Goal: Task Accomplishment & Management: Manage account settings

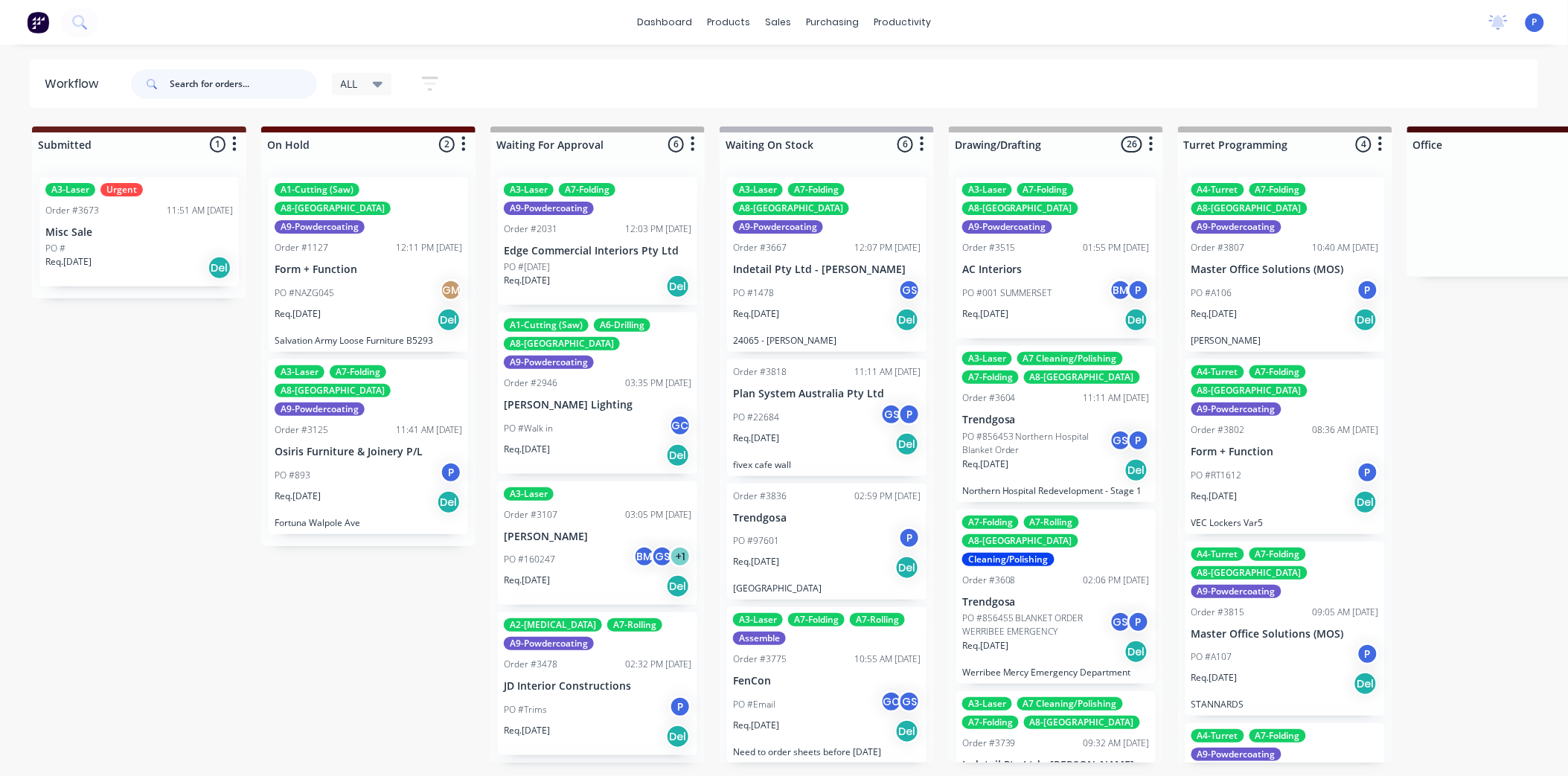
click at [231, 77] on input "text" at bounding box center [243, 84] width 147 height 30
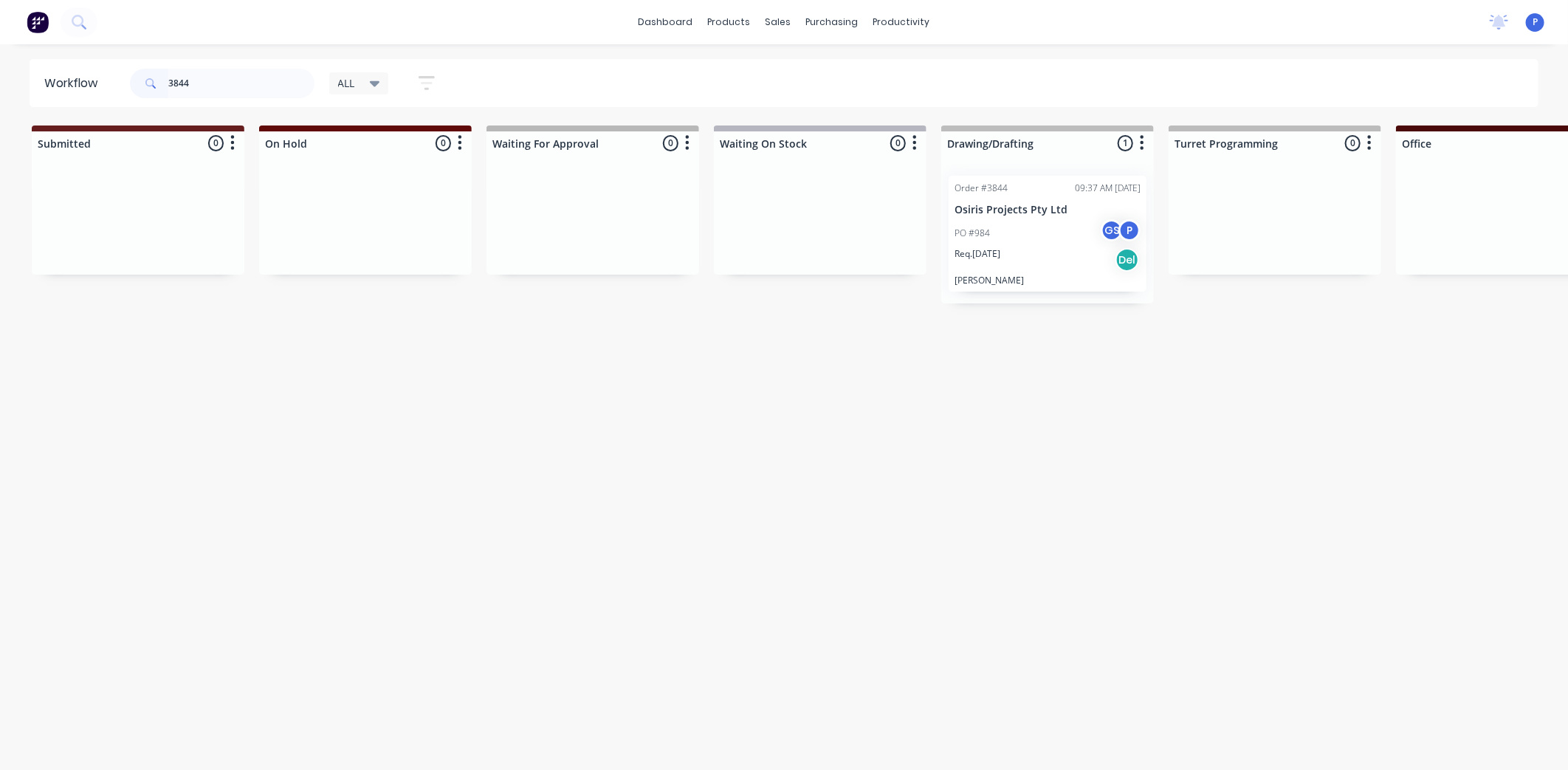
click at [986, 227] on p "PO #984" at bounding box center [972, 233] width 35 height 13
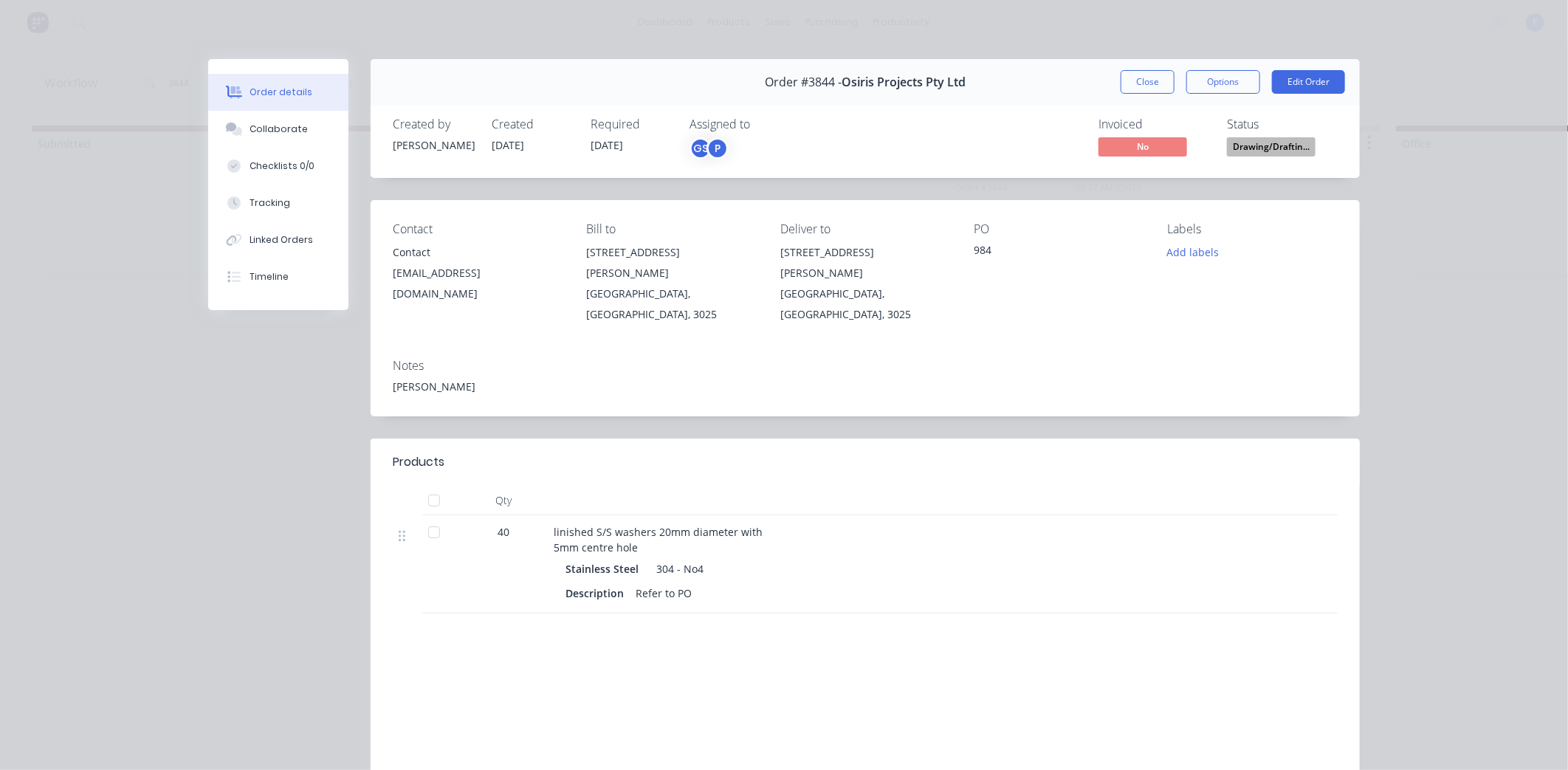
click at [432, 486] on div at bounding box center [434, 501] width 30 height 30
click at [296, 202] on button "Tracking" at bounding box center [278, 203] width 140 height 37
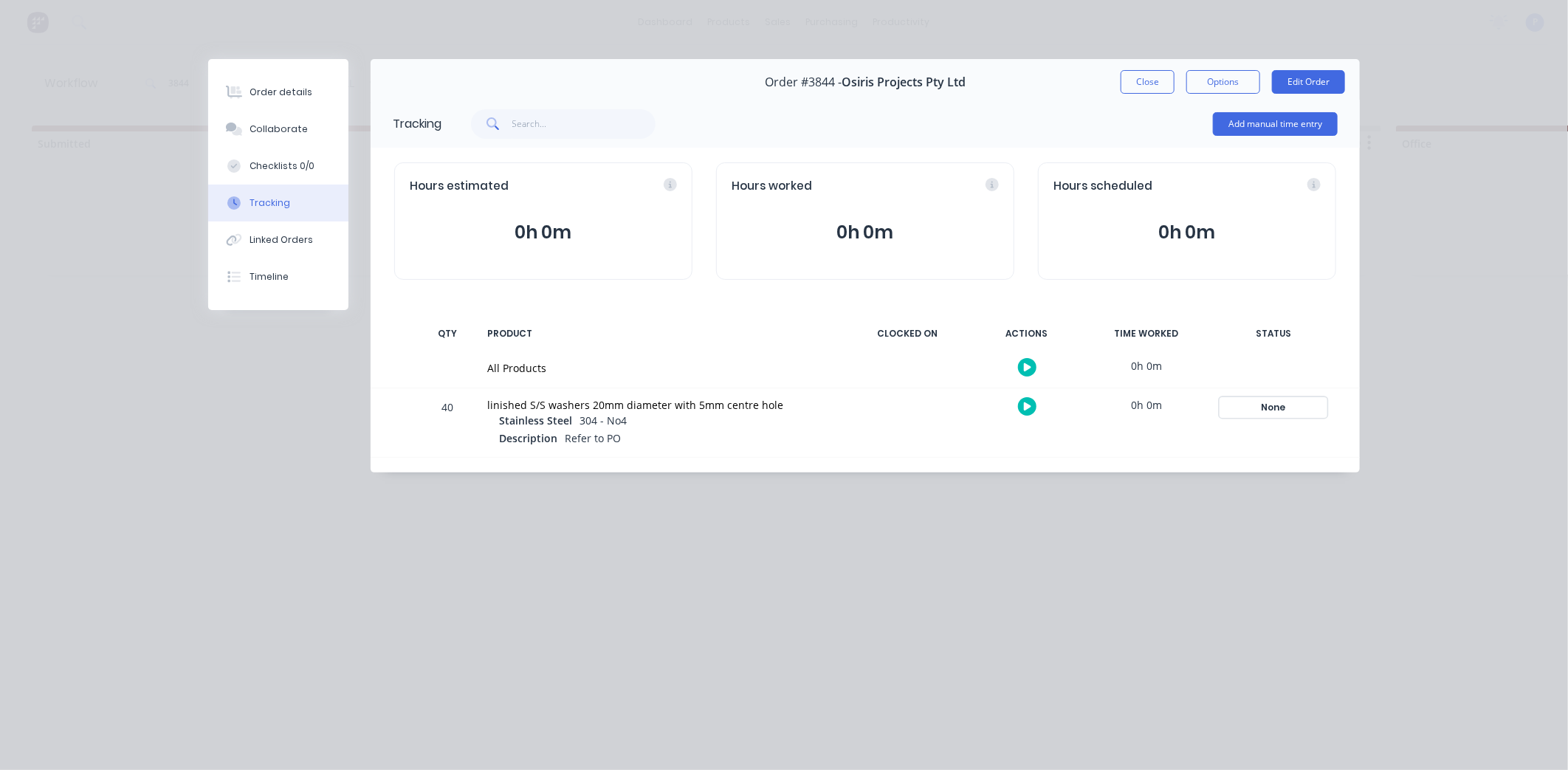
click at [1255, 400] on div "None" at bounding box center [1273, 407] width 106 height 19
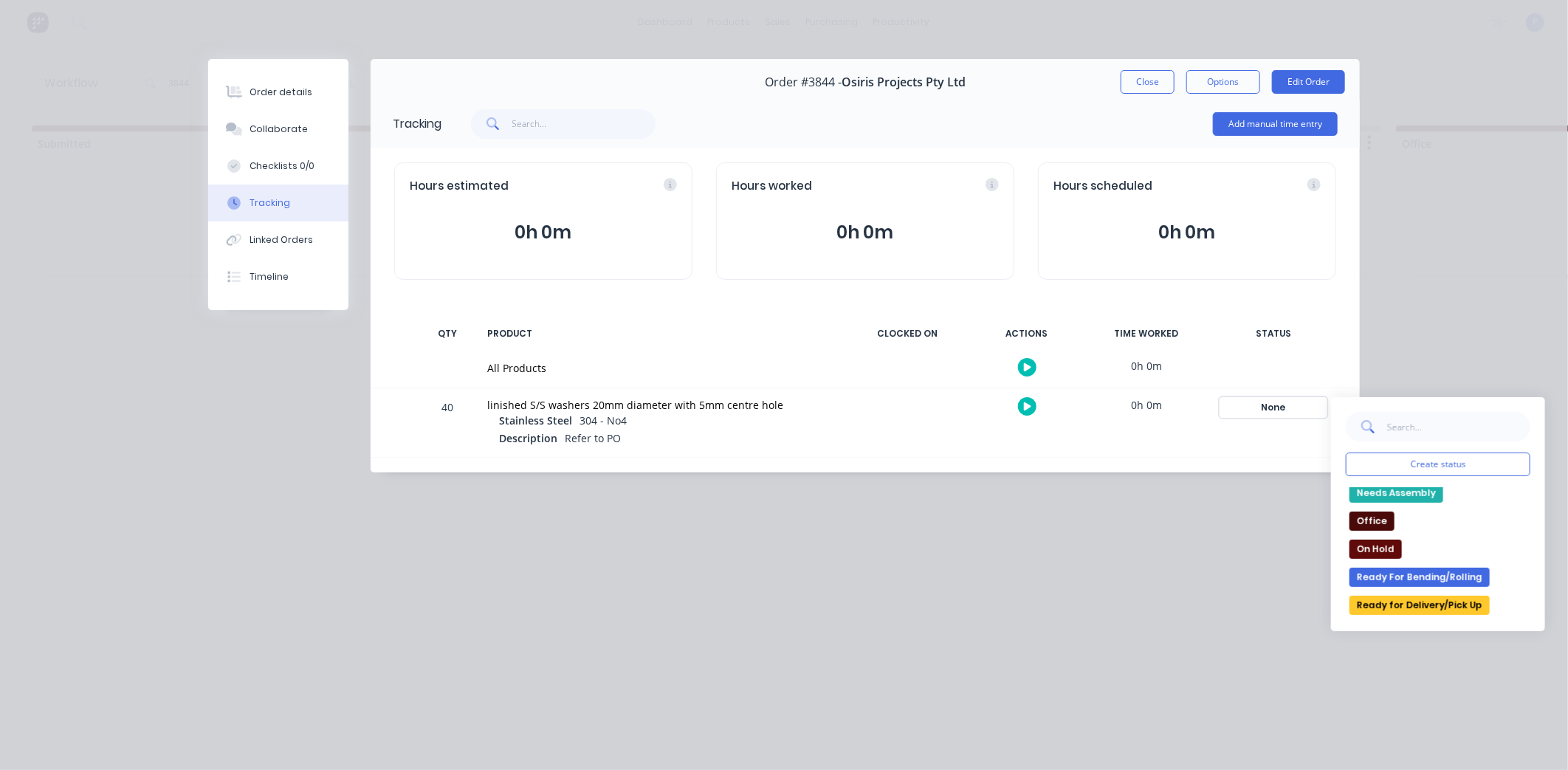
scroll to position [191, 0]
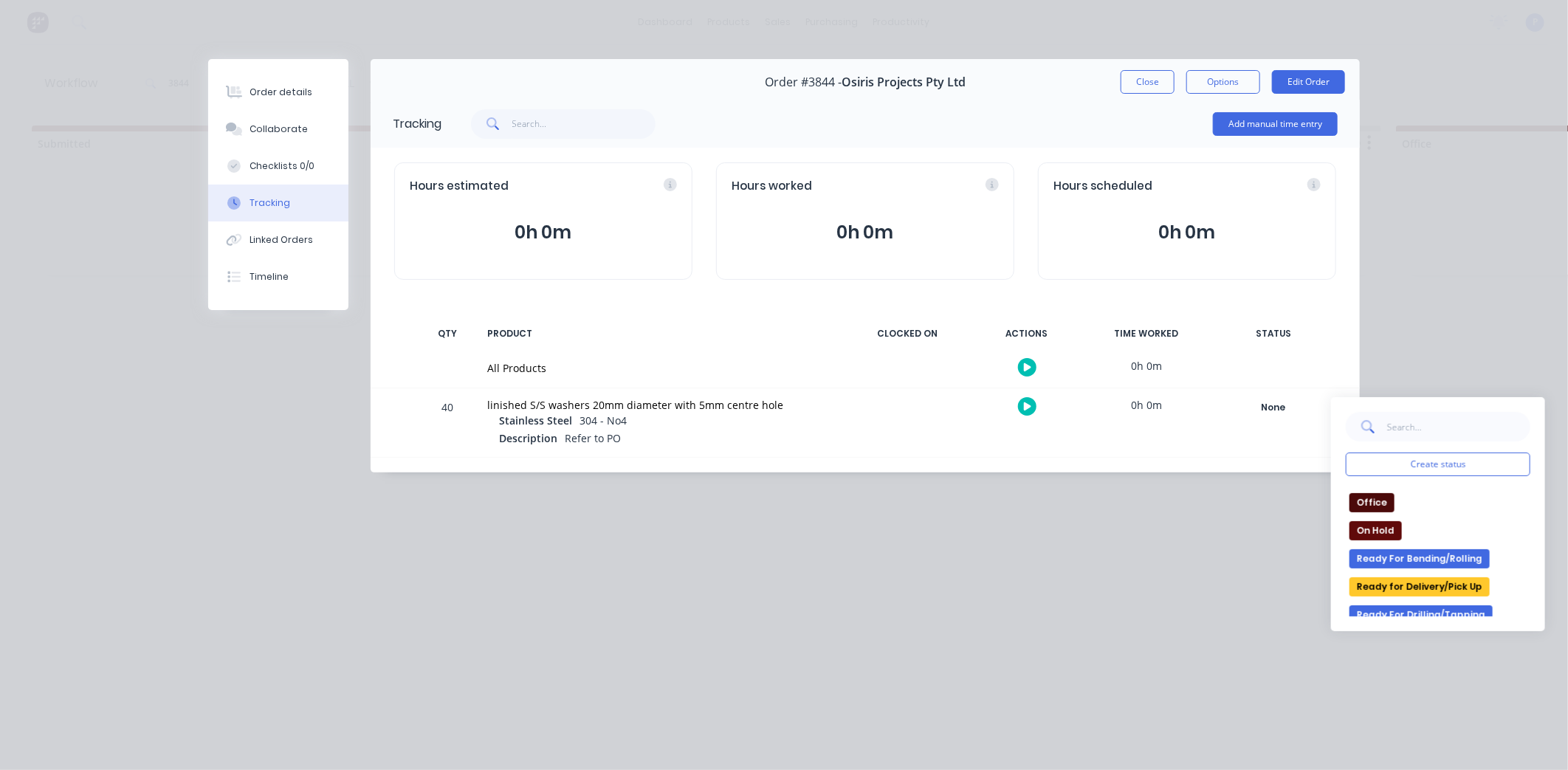
click at [1444, 579] on button "Ready for Delivery/Pick Up" at bounding box center [1419, 586] width 140 height 19
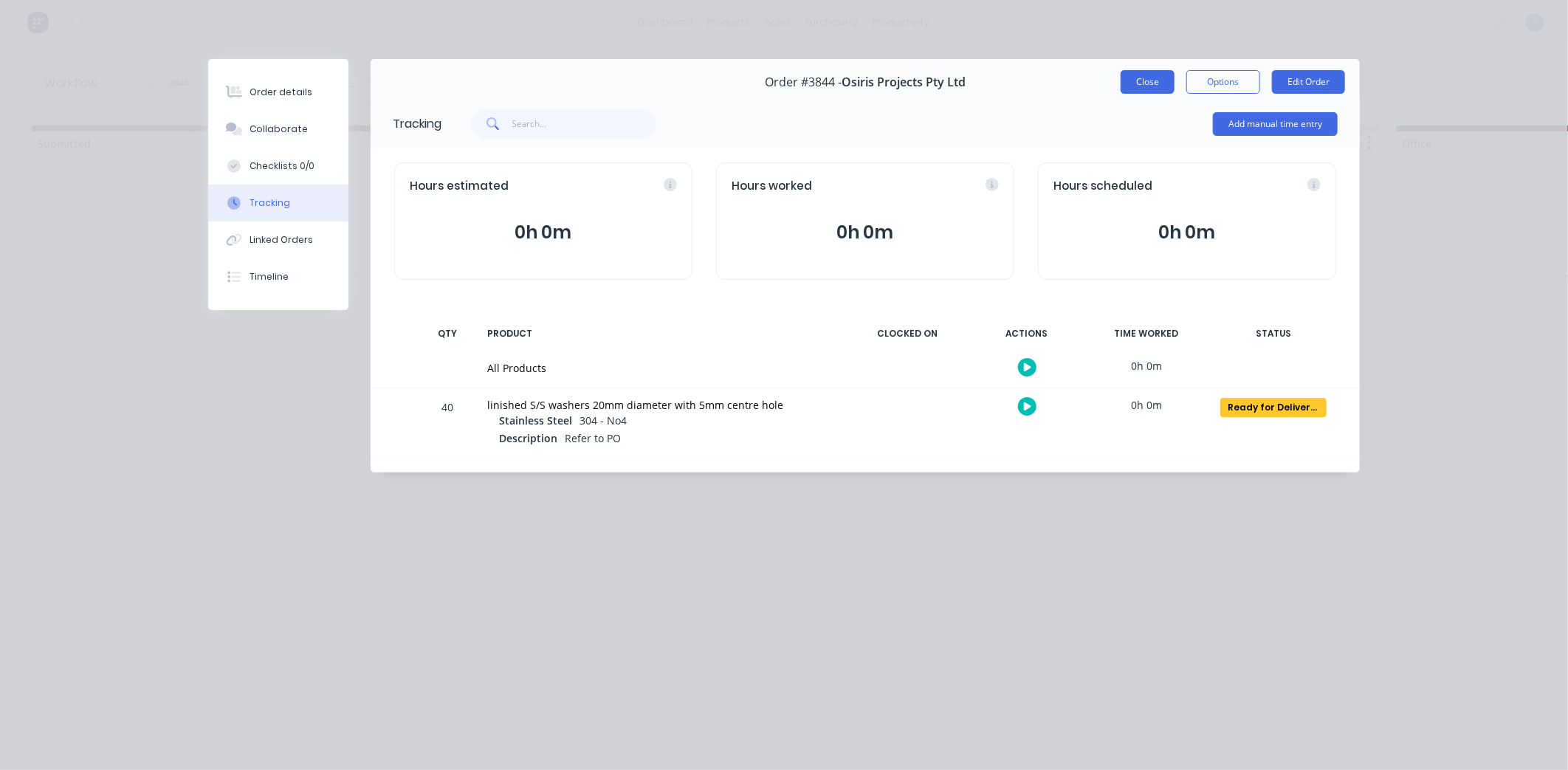
click at [1121, 81] on button "Close" at bounding box center [1147, 82] width 54 height 24
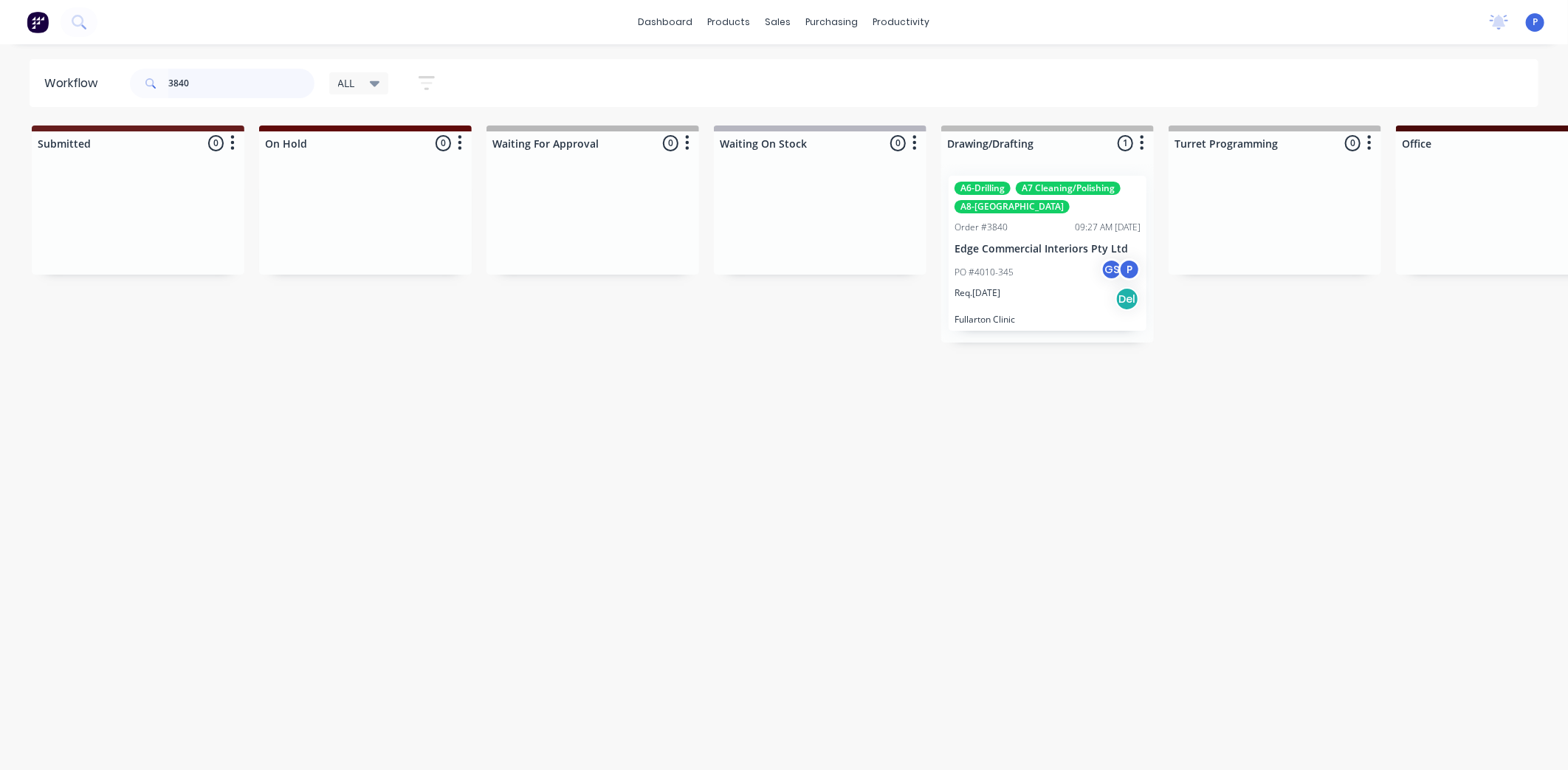
click at [1026, 256] on div "A6-Drilling A7 Cleaning/Polishing A8-Welding Order #3840 09:27 AM [DATE] Edge C…" at bounding box center [1047, 254] width 213 height 179
type input "3840"
click at [1019, 261] on div "PO #4010-345 GS P" at bounding box center [1047, 272] width 186 height 28
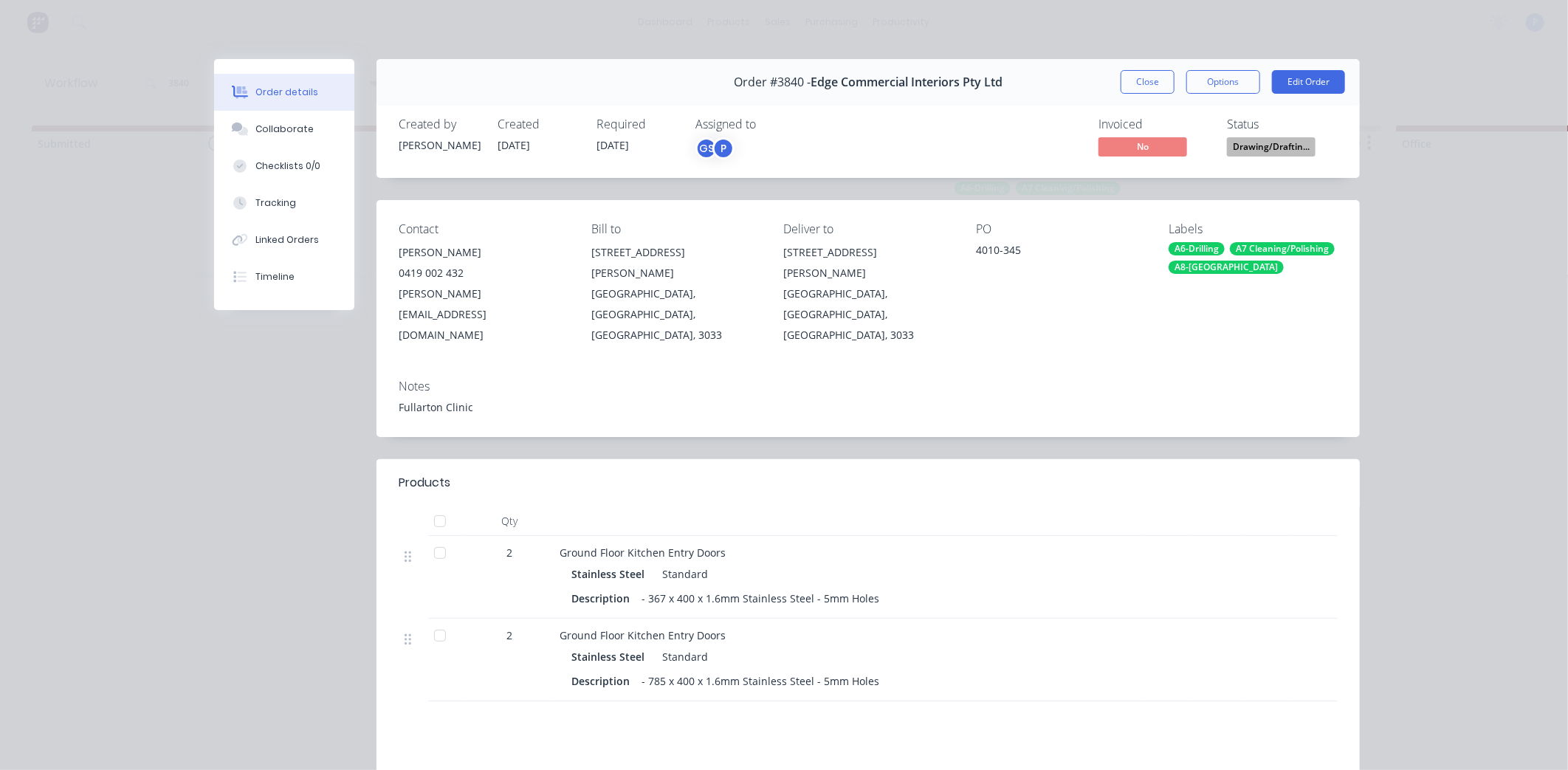
click at [427, 621] on div at bounding box center [440, 636] width 30 height 30
click at [447, 538] on div at bounding box center [440, 553] width 30 height 30
click at [267, 194] on button "Tracking" at bounding box center [284, 203] width 140 height 37
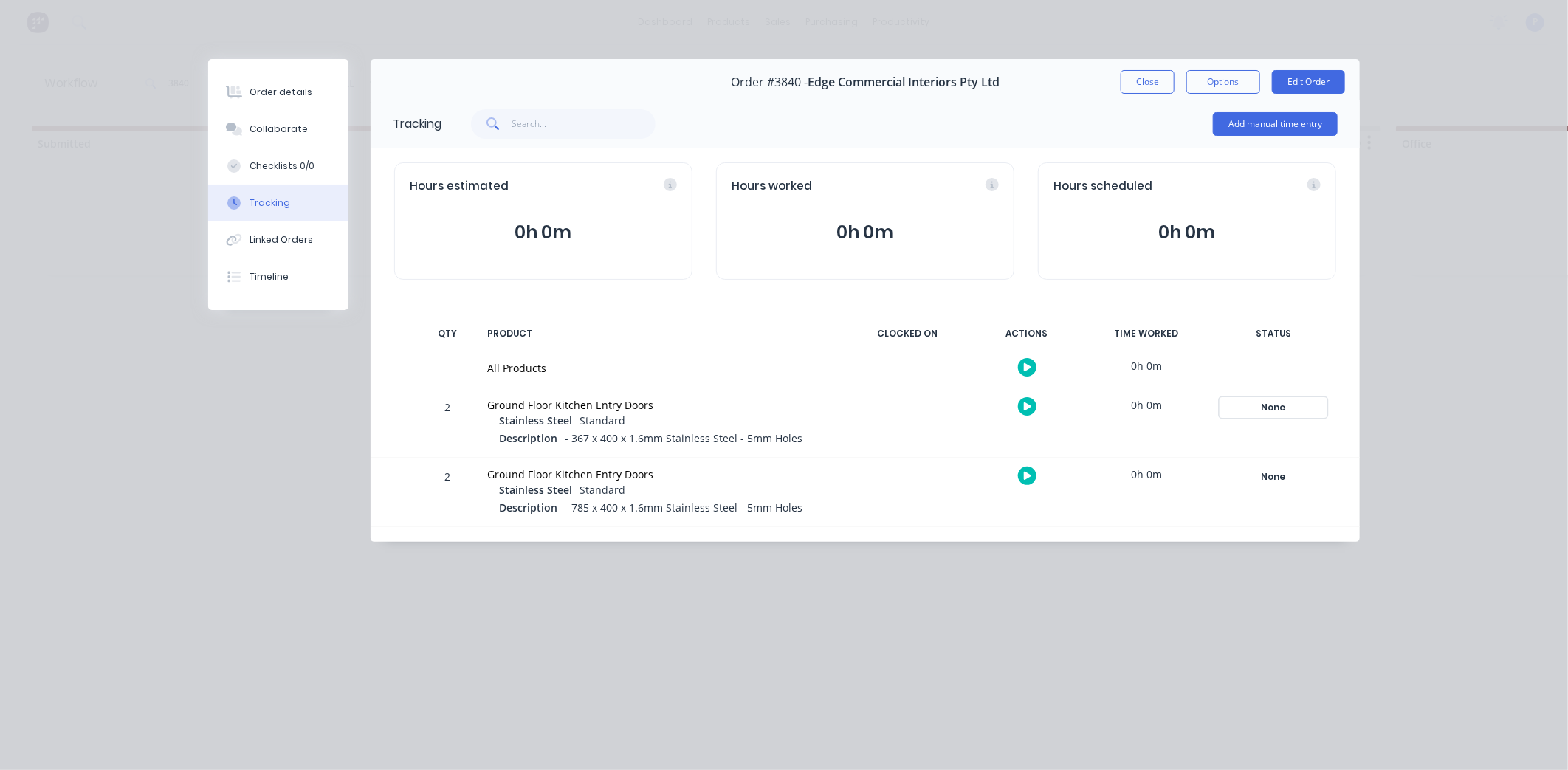
click at [1242, 399] on div "None" at bounding box center [1273, 407] width 106 height 19
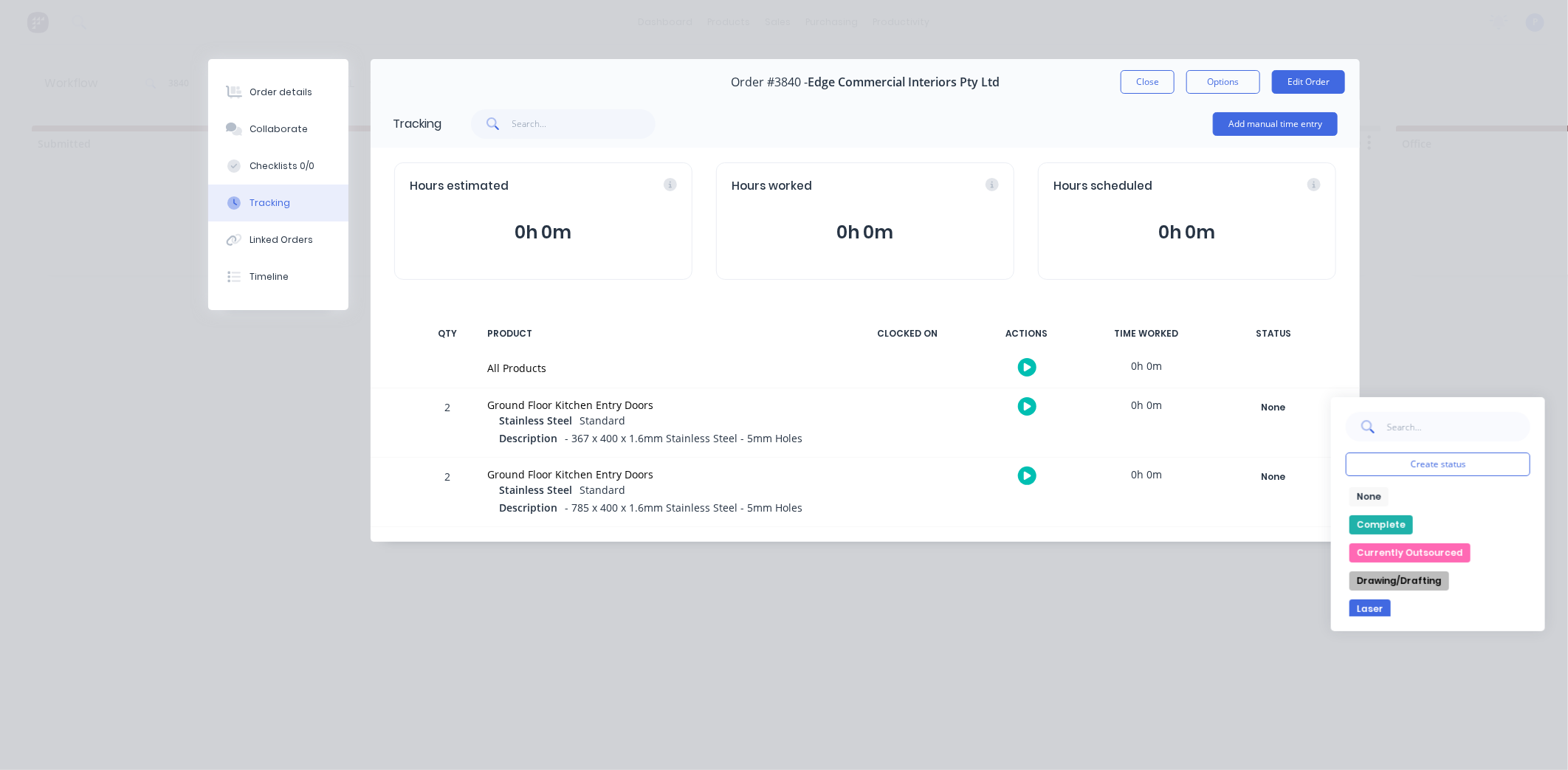
drag, startPoint x: 1516, startPoint y: 517, endPoint x: 1517, endPoint y: 526, distance: 9.1
click at [1517, 526] on div "None edit Complete Currently Outsourced Drawing/Drafting Laser Multiple Compone…" at bounding box center [1438, 552] width 184 height 130
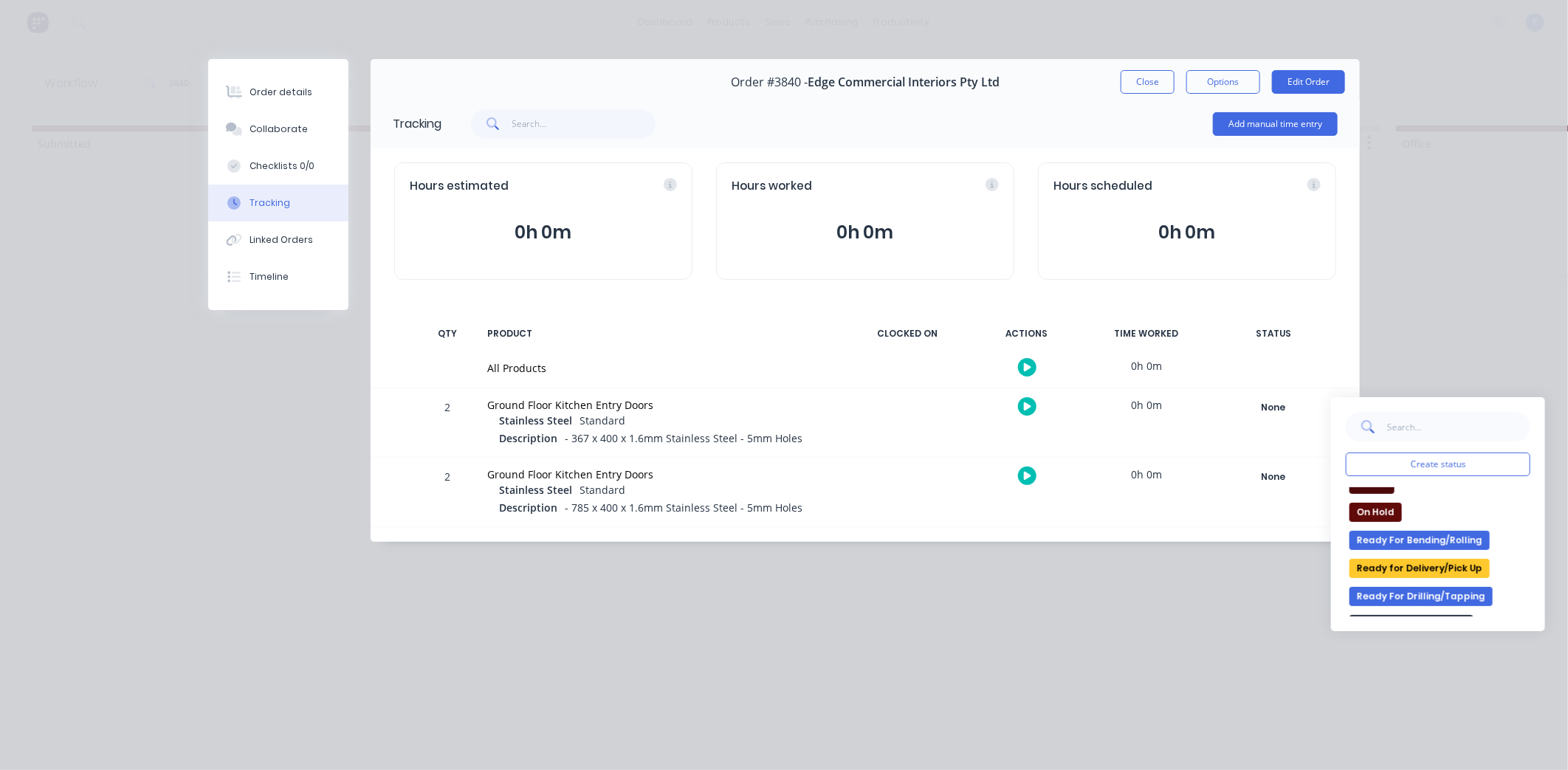
click at [1454, 572] on button "Ready for Delivery/Pick Up" at bounding box center [1419, 568] width 140 height 19
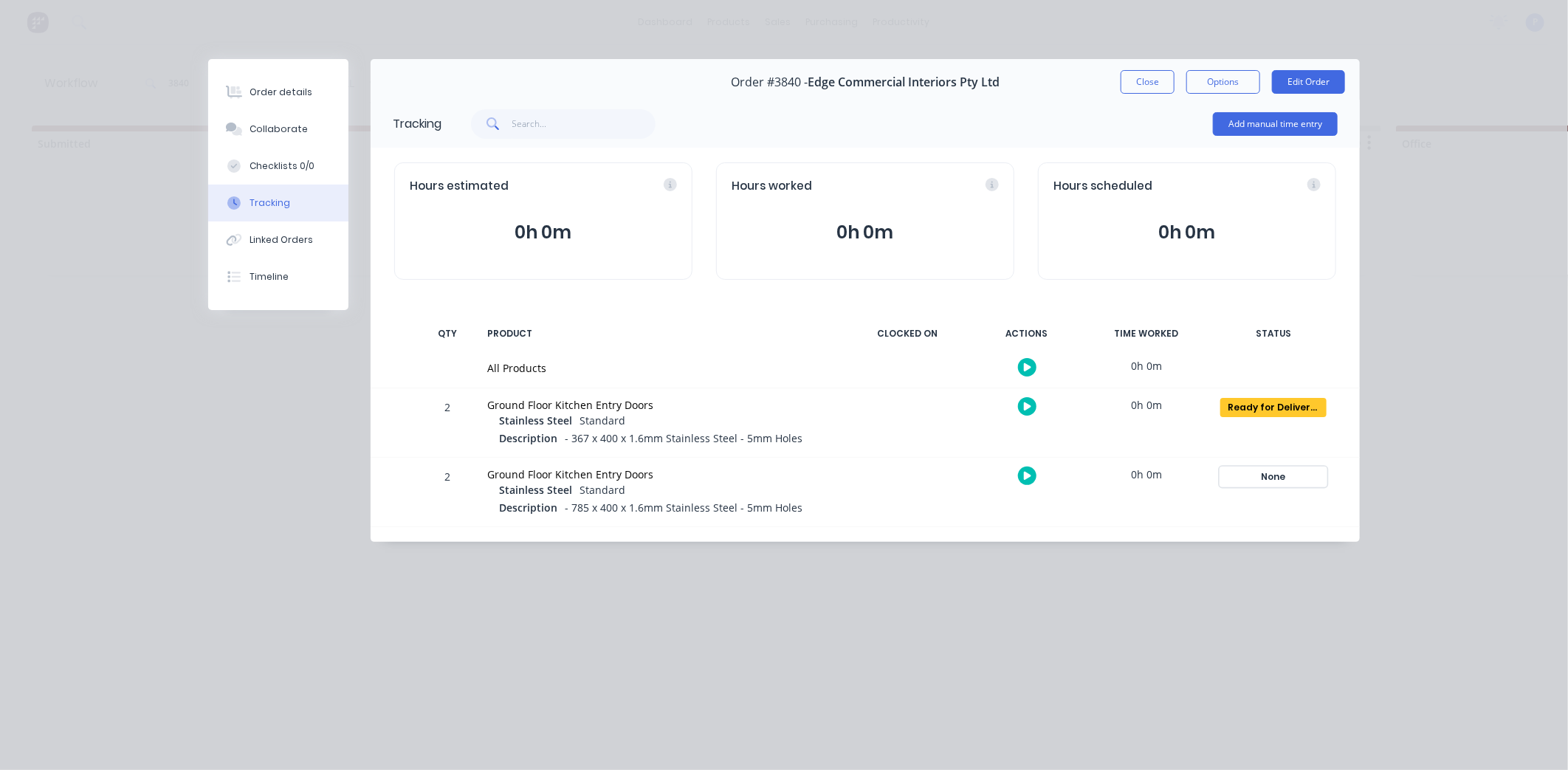
click at [1292, 484] on div "None" at bounding box center [1273, 476] width 106 height 19
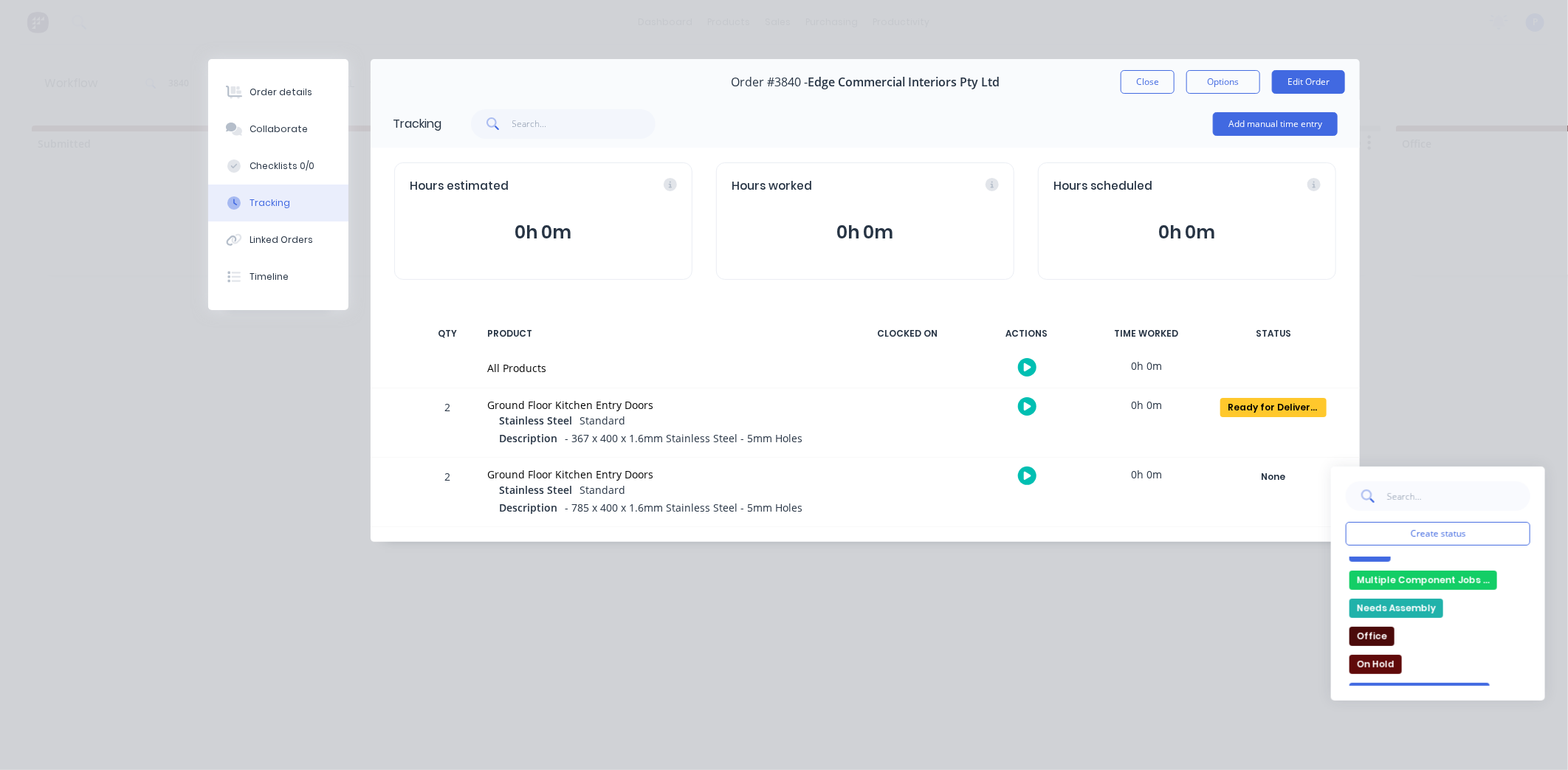
scroll to position [203, 0]
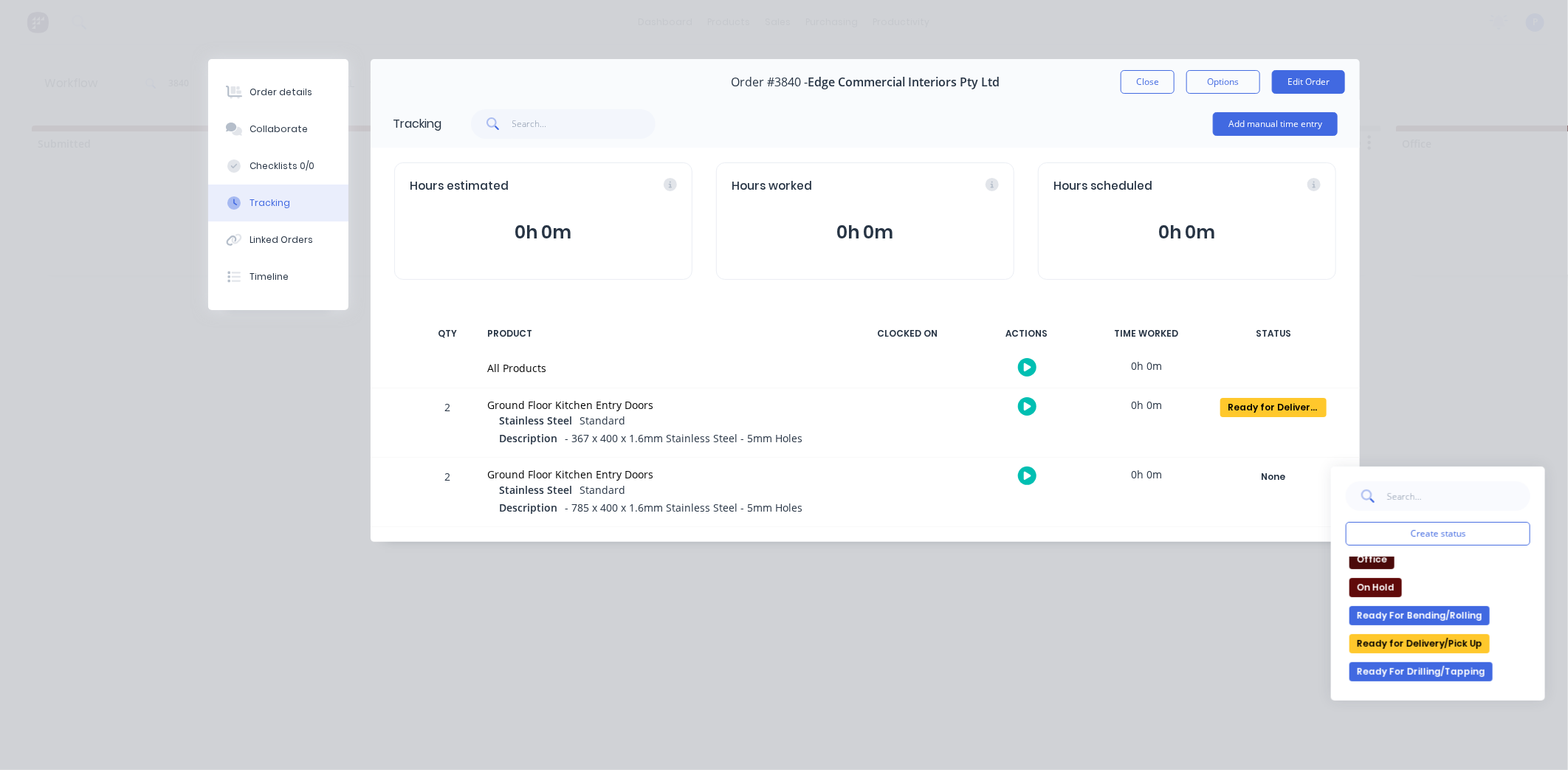
click at [1452, 651] on button "Ready for Delivery/Pick Up" at bounding box center [1419, 644] width 140 height 19
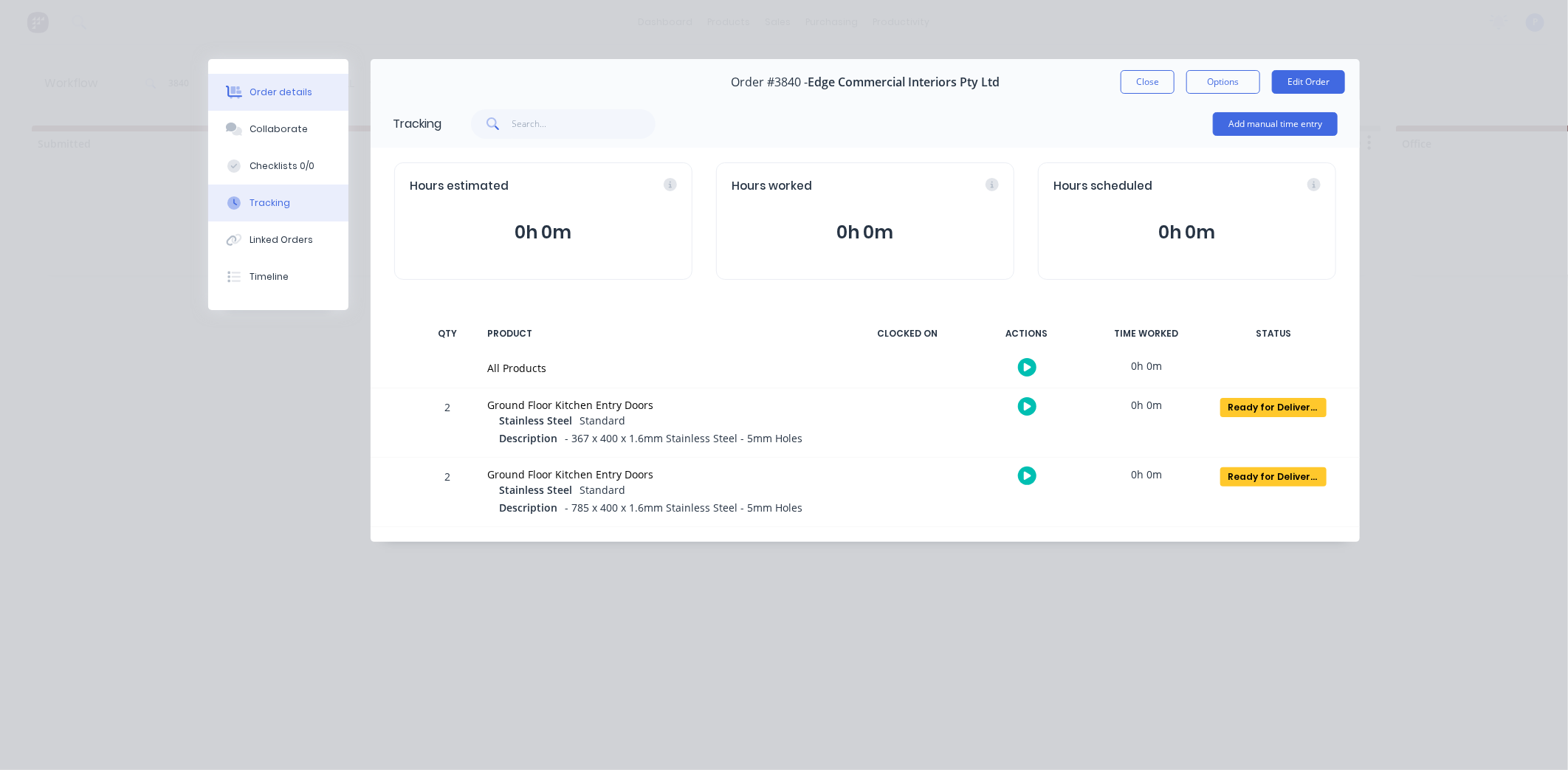
click at [292, 105] on button "Order details" at bounding box center [278, 92] width 140 height 37
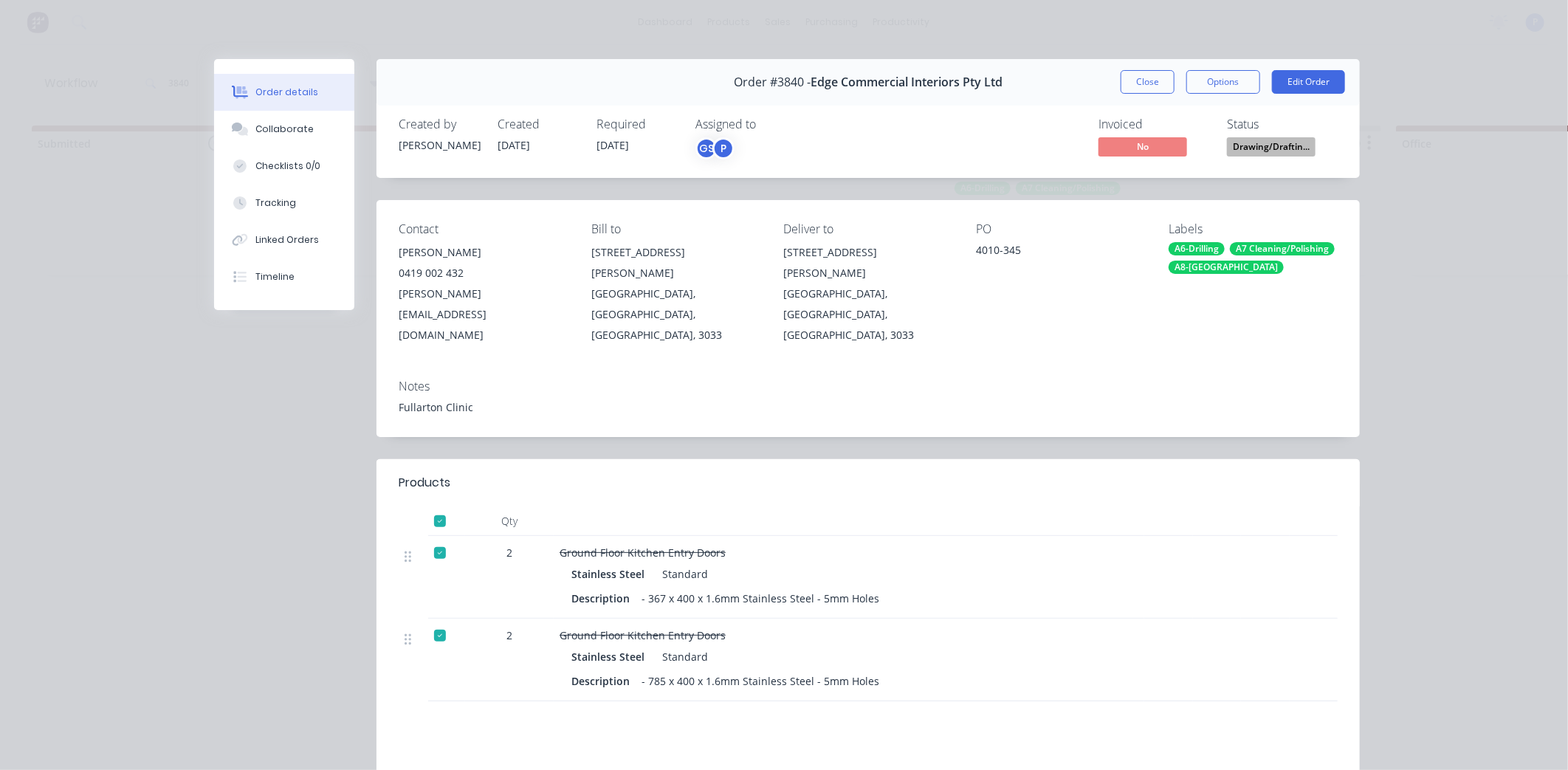
click at [1208, 146] on div "Invoiced No Status Drawing/Draftin..." at bounding box center [1090, 139] width 494 height 43
click at [1281, 148] on span "Drawing/Draftin..." at bounding box center [1271, 147] width 89 height 19
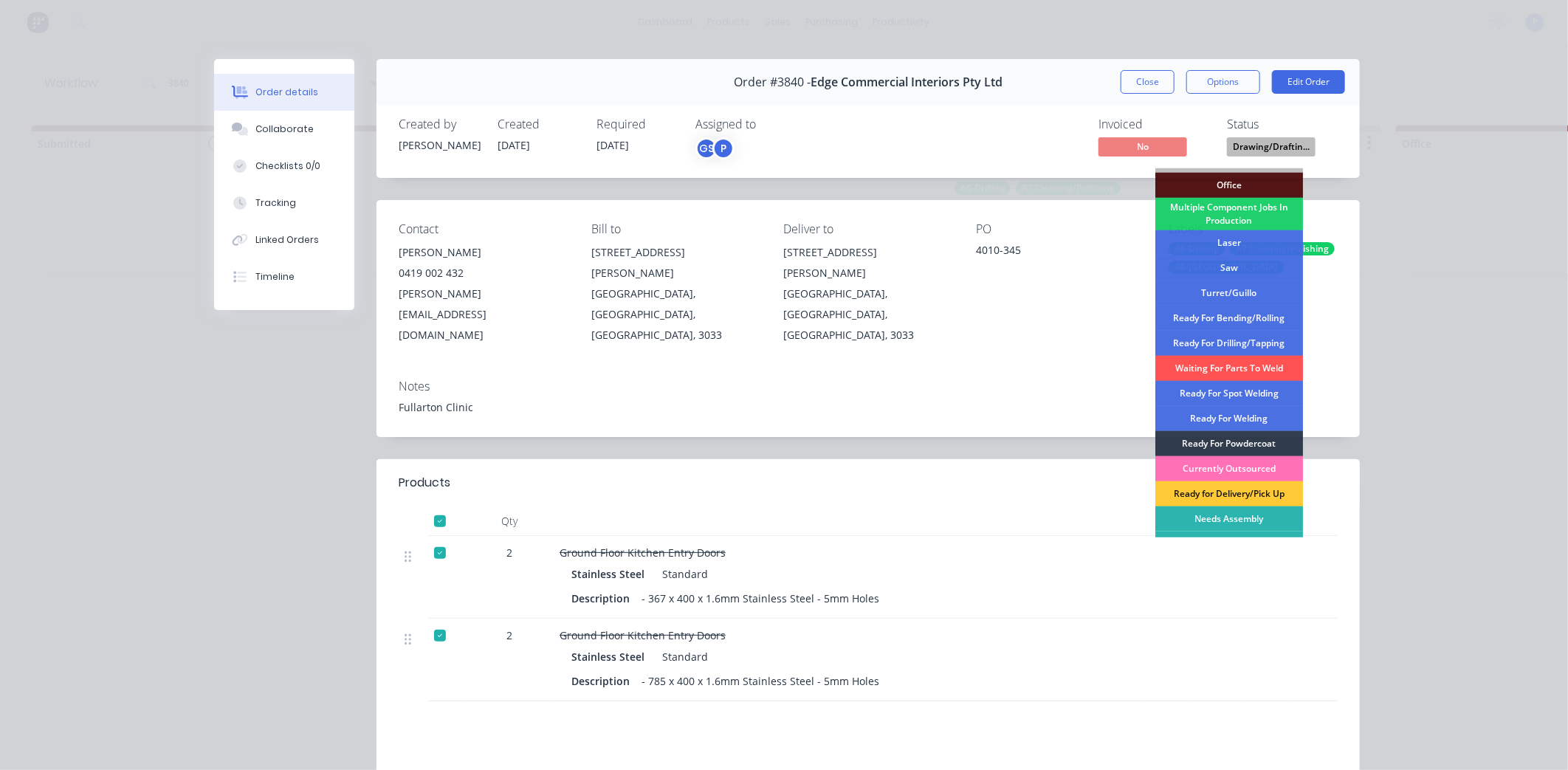
scroll to position [165, 0]
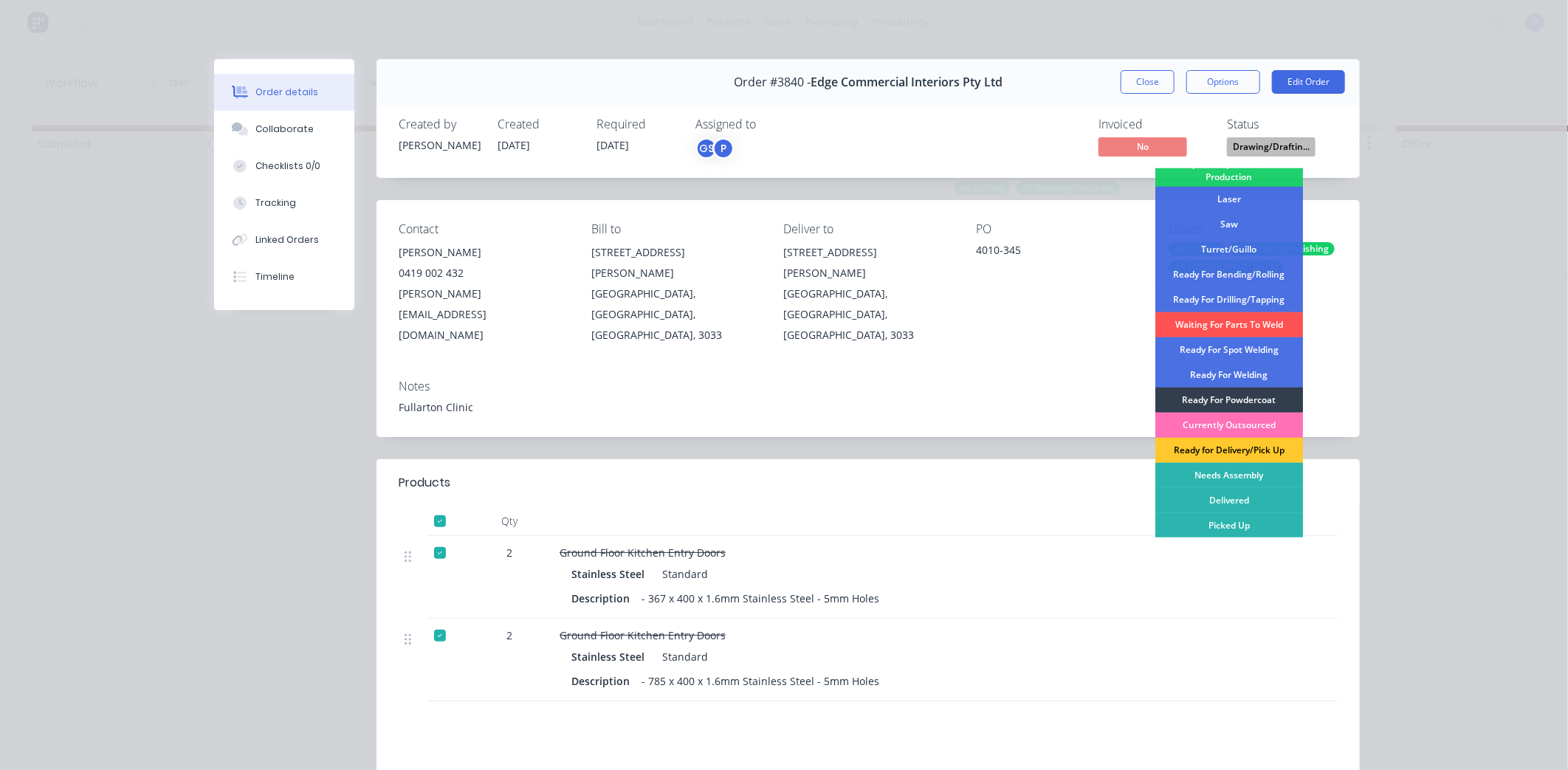
click at [1271, 453] on div "Ready for Delivery/Pick Up" at bounding box center [1229, 451] width 148 height 25
